Goal: Find specific page/section: Find specific page/section

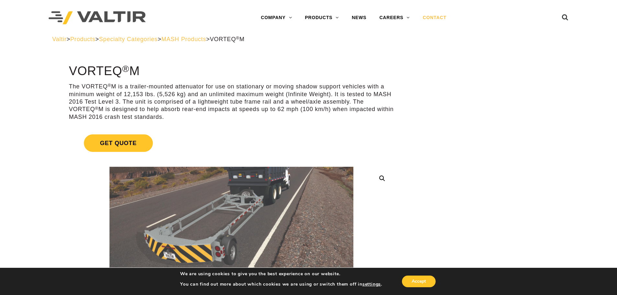
click at [434, 18] on link "CONTACT" at bounding box center [434, 17] width 37 height 13
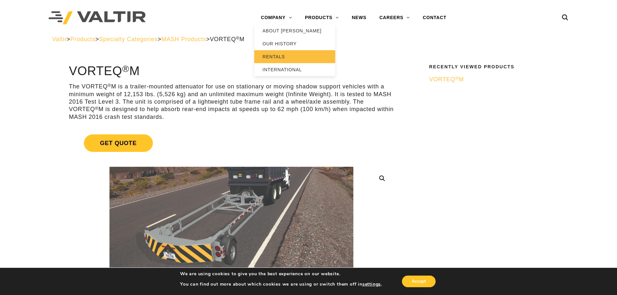
click at [272, 60] on link "RENTALS" at bounding box center [294, 56] width 81 height 13
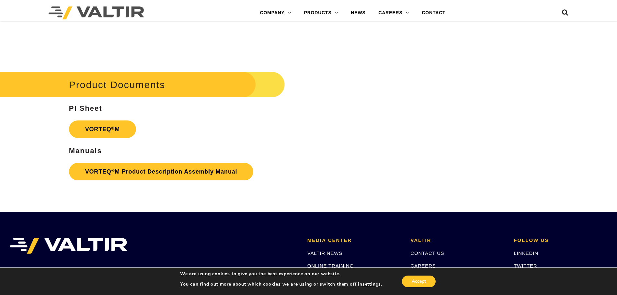
scroll to position [1296, 0]
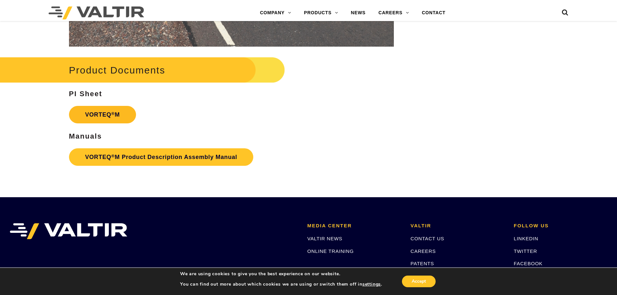
click at [88, 115] on link "VORTEQ ® M" at bounding box center [102, 114] width 67 height 17
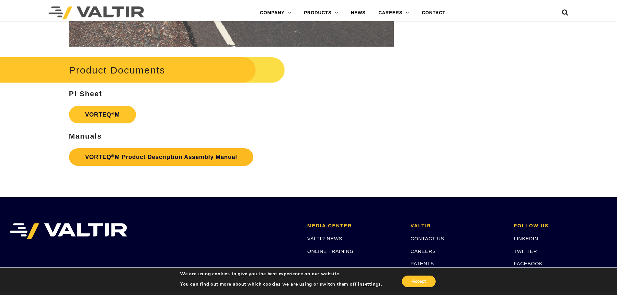
click at [133, 159] on link "VORTEQ ® M Product Description Assembly Manual" at bounding box center [161, 156] width 185 height 17
